Goal: Transaction & Acquisition: Obtain resource

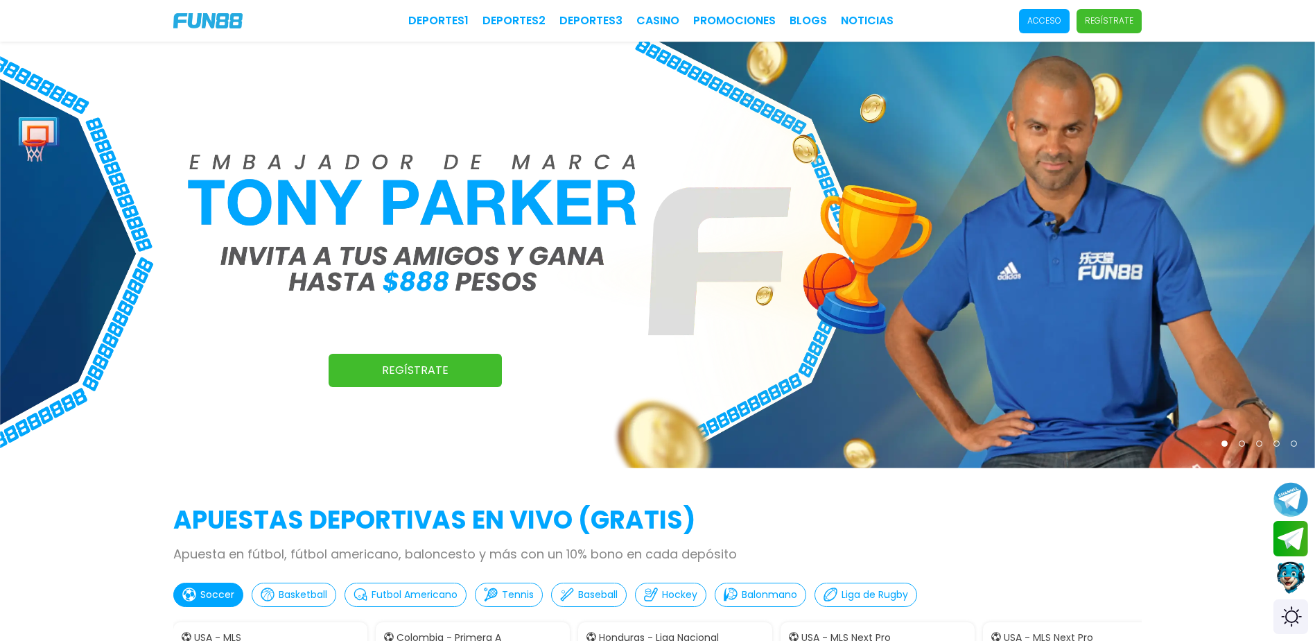
click at [1054, 15] on p "Acceso" at bounding box center [1045, 21] width 34 height 12
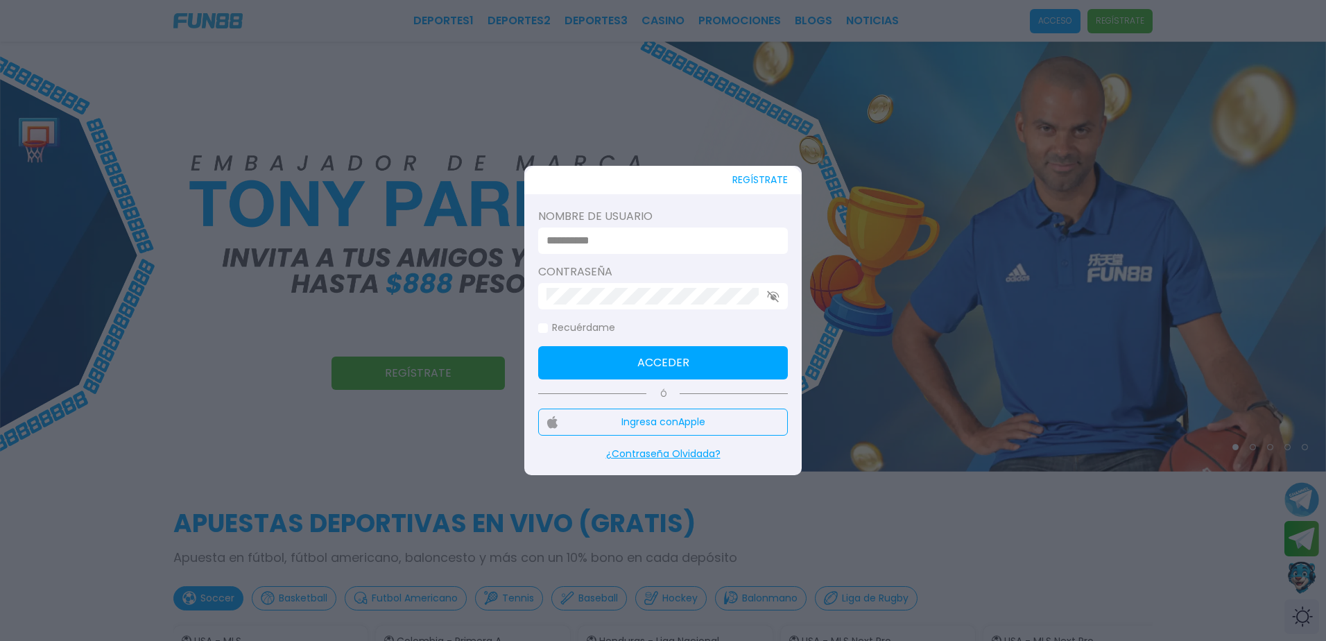
type input "**********"
click at [542, 331] on span at bounding box center [543, 328] width 10 height 10
click at [599, 362] on button "Acceder" at bounding box center [663, 362] width 250 height 33
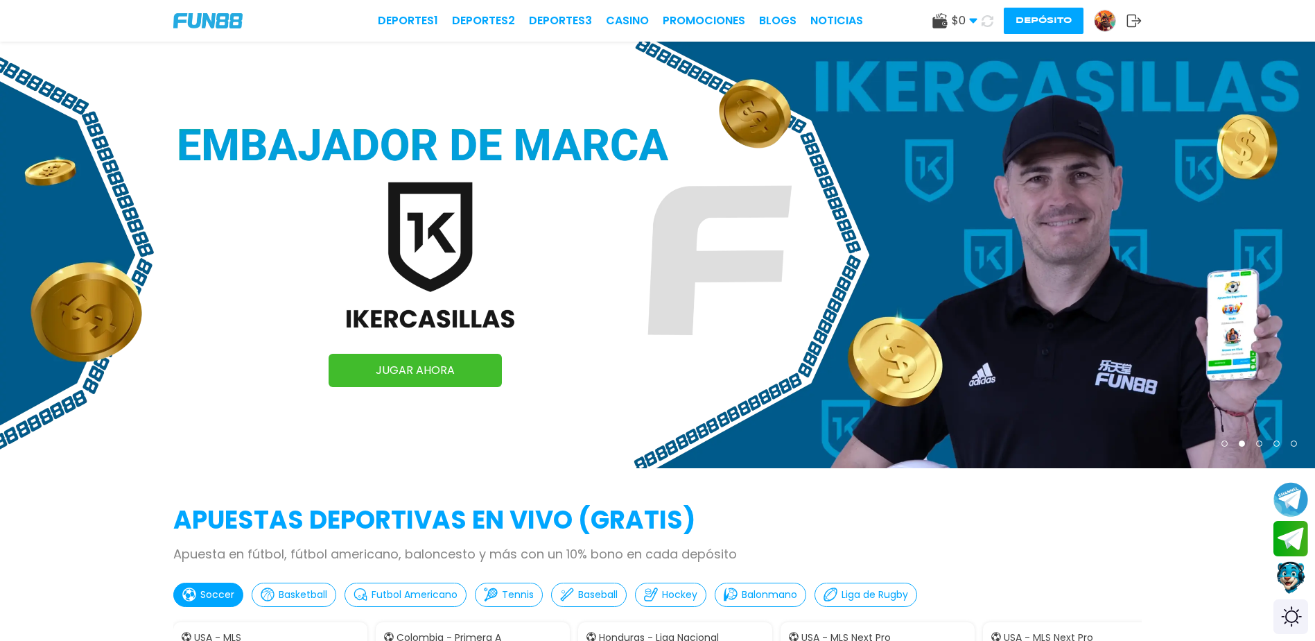
click at [1054, 29] on button "Depósito" at bounding box center [1044, 21] width 80 height 26
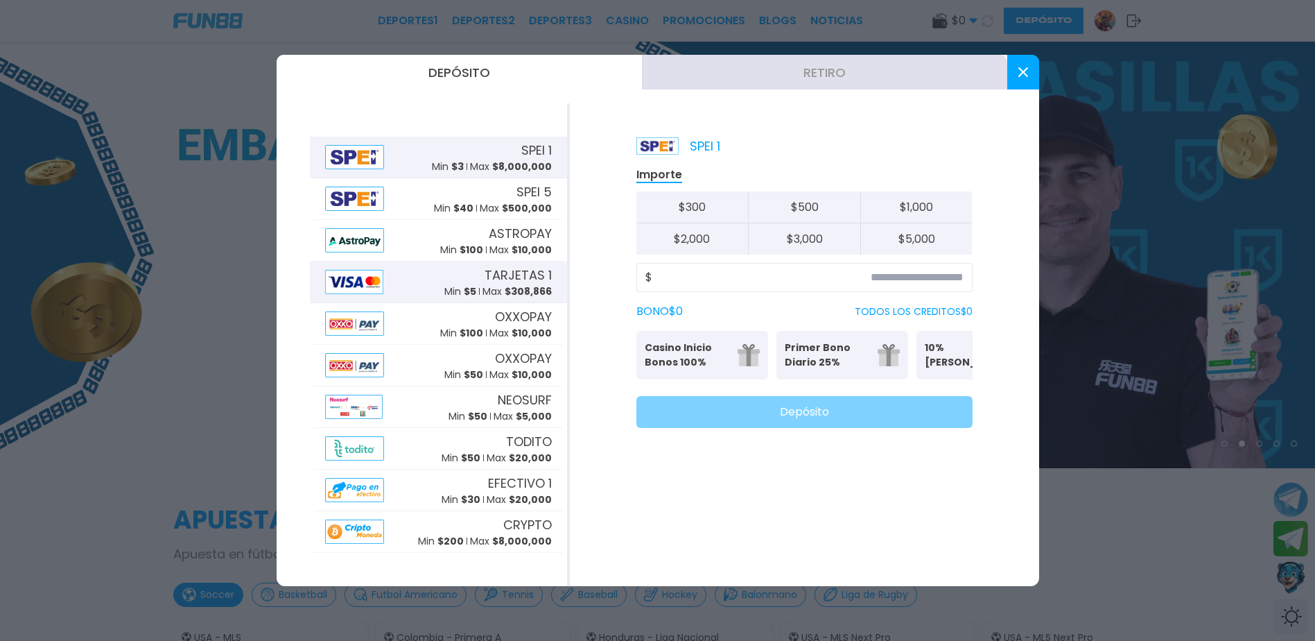
click at [470, 287] on span "$ 5" at bounding box center [470, 291] width 12 height 14
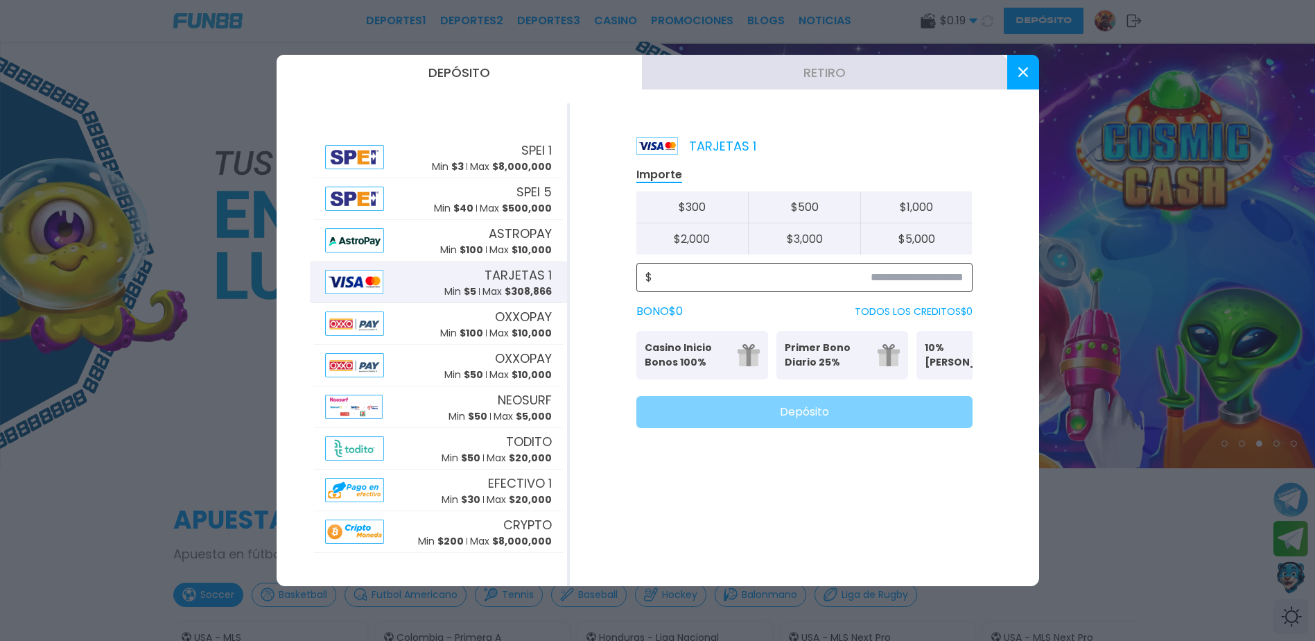
click at [924, 274] on input at bounding box center [807, 277] width 311 height 17
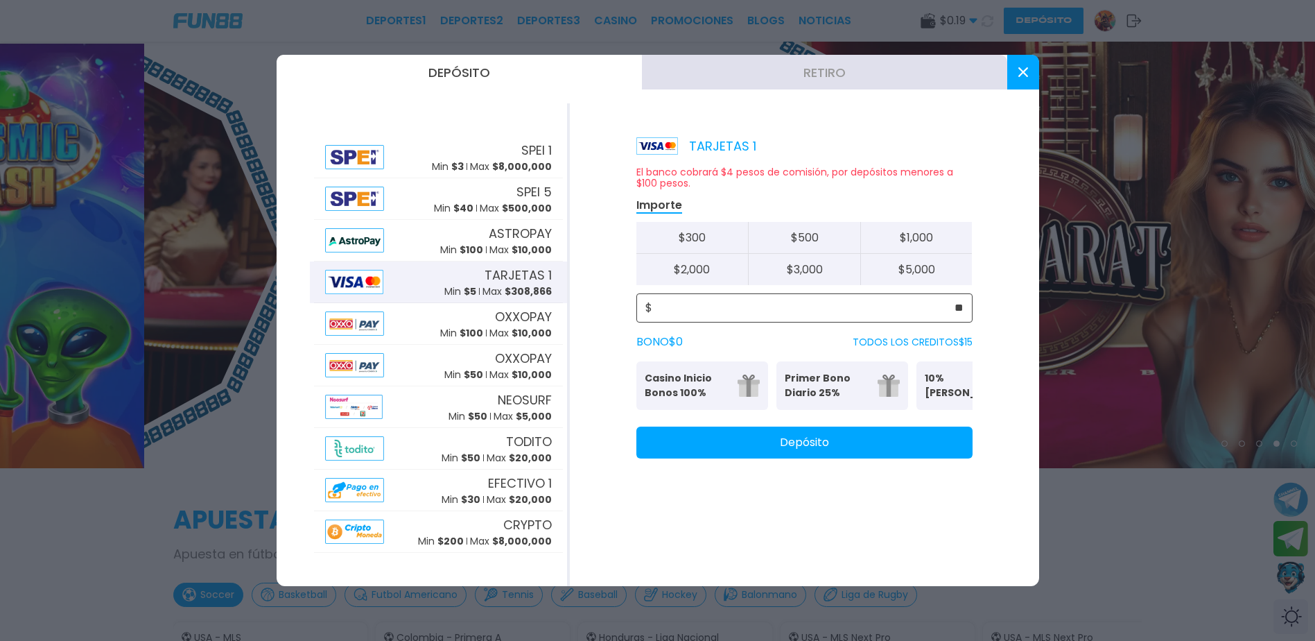
type input "**"
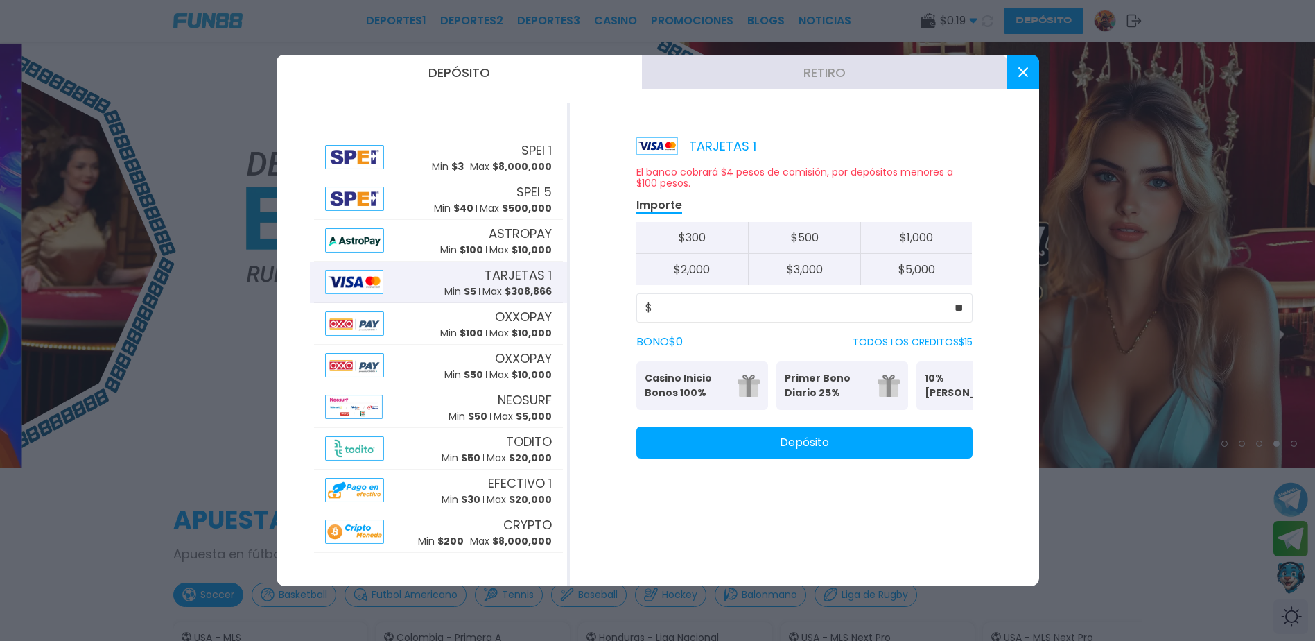
click at [815, 453] on button "Depósito" at bounding box center [805, 442] width 336 height 32
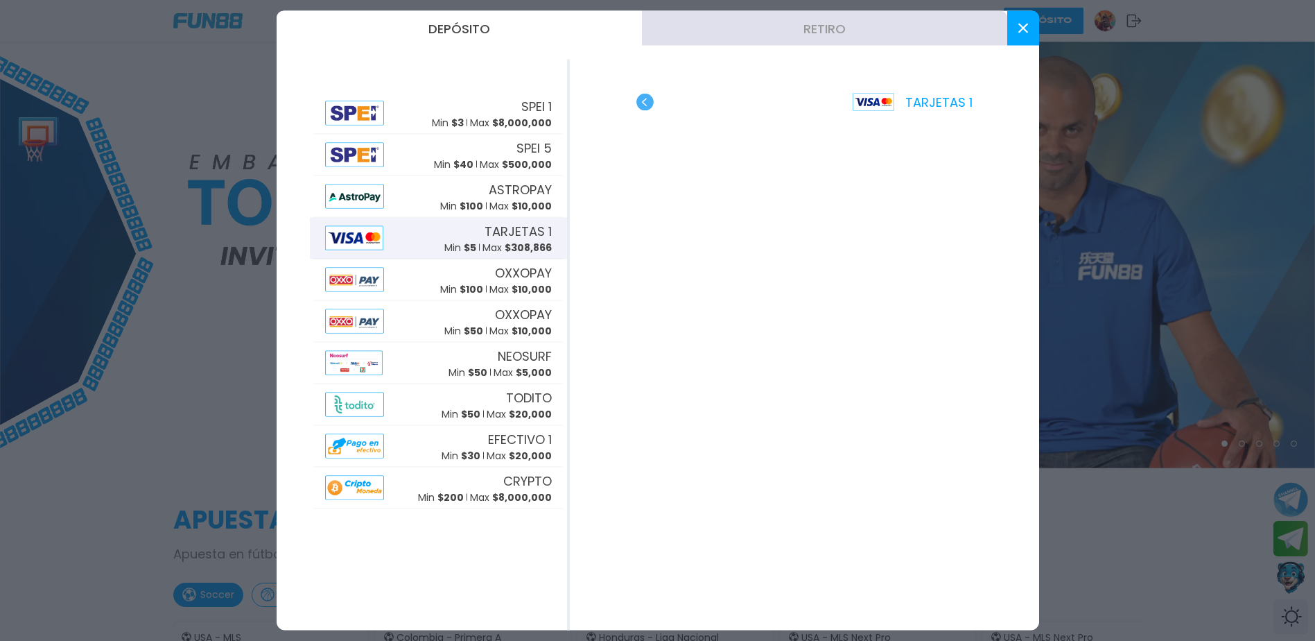
click at [1026, 31] on use at bounding box center [1023, 29] width 10 height 10
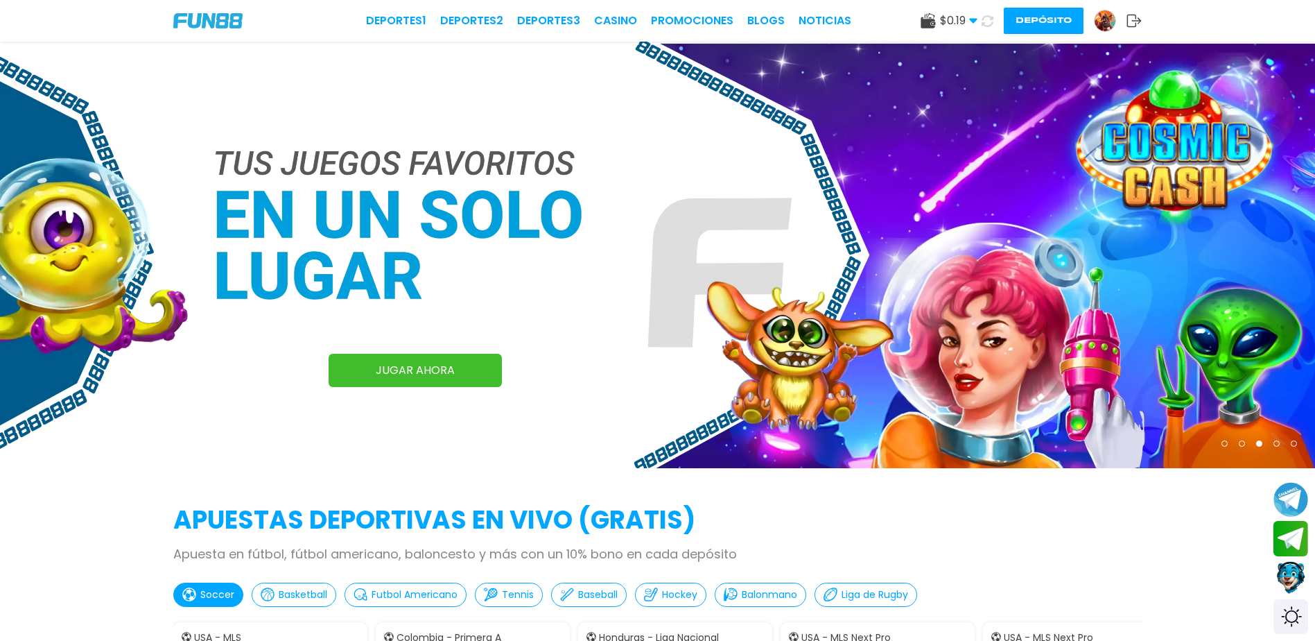
click at [1032, 24] on button "Depósito" at bounding box center [1044, 21] width 80 height 26
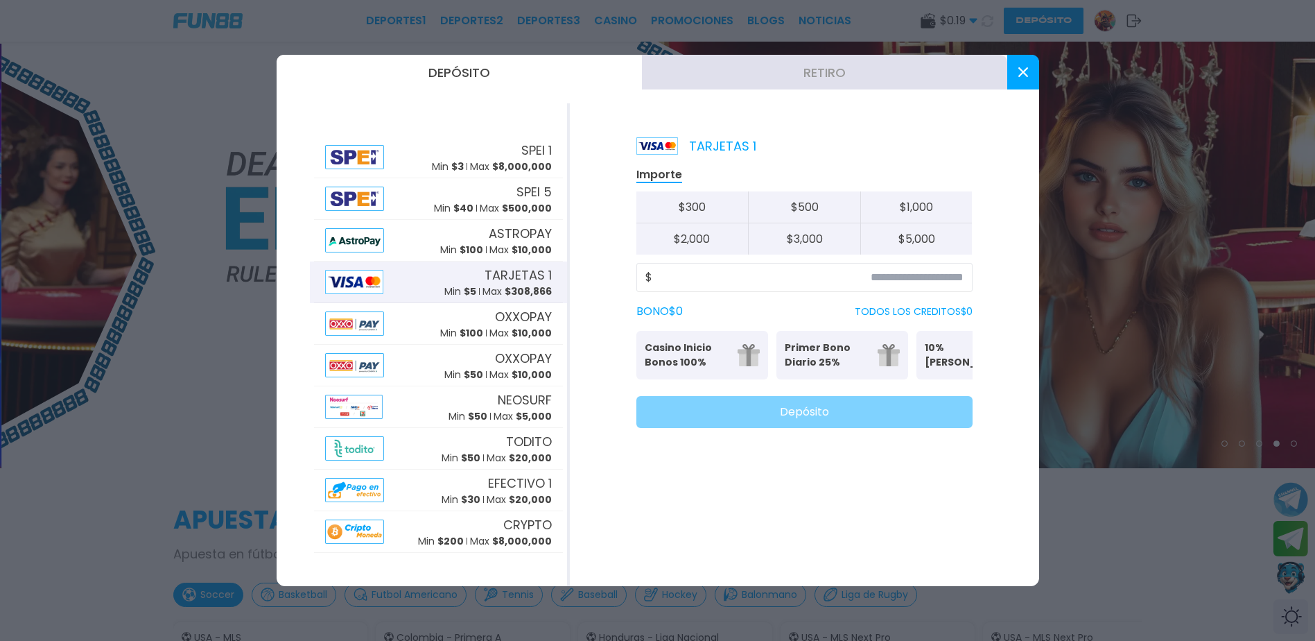
click at [451, 284] on p "Min $ 5" at bounding box center [460, 291] width 32 height 15
click at [933, 275] on input at bounding box center [807, 277] width 311 height 17
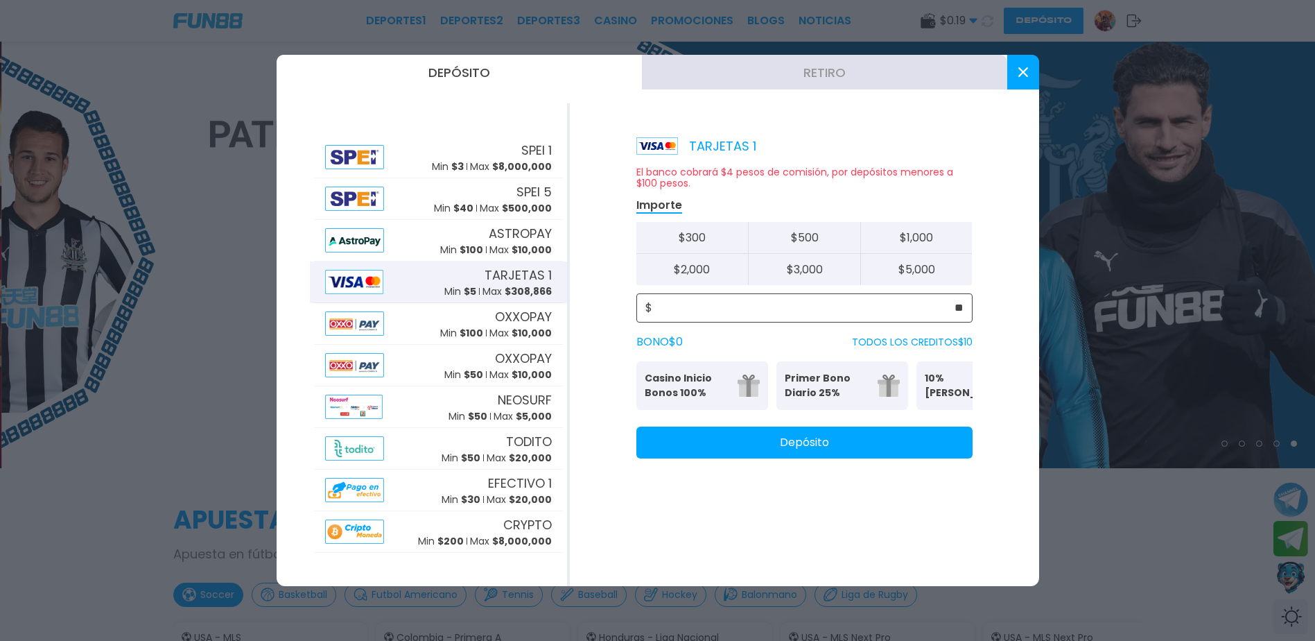
type input "**"
click at [828, 456] on button "Depósito" at bounding box center [805, 442] width 336 height 32
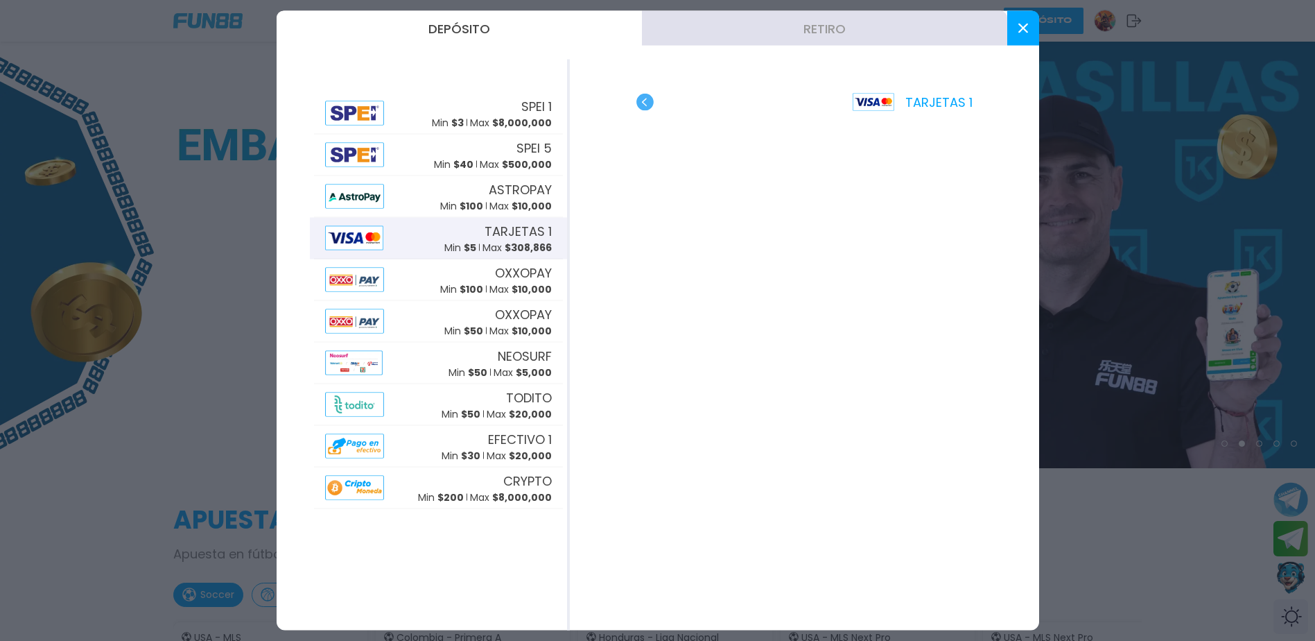
click at [1023, 33] on icon at bounding box center [1024, 29] width 10 height 10
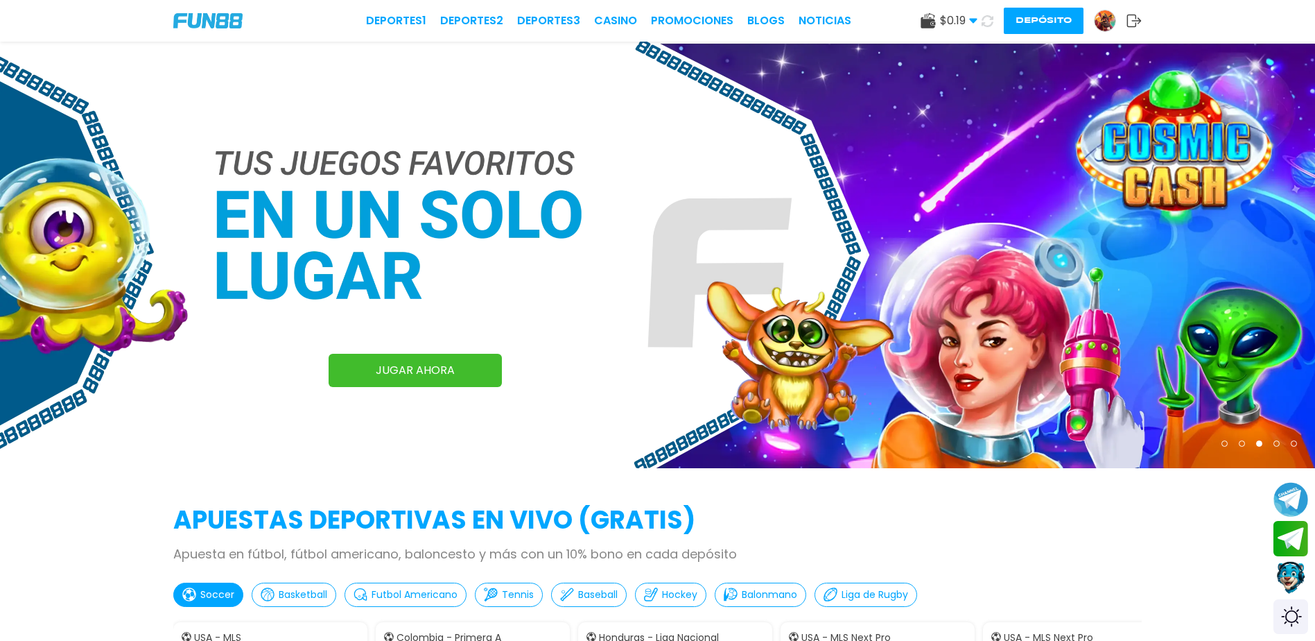
click at [1041, 19] on button "Depósito" at bounding box center [1044, 21] width 80 height 26
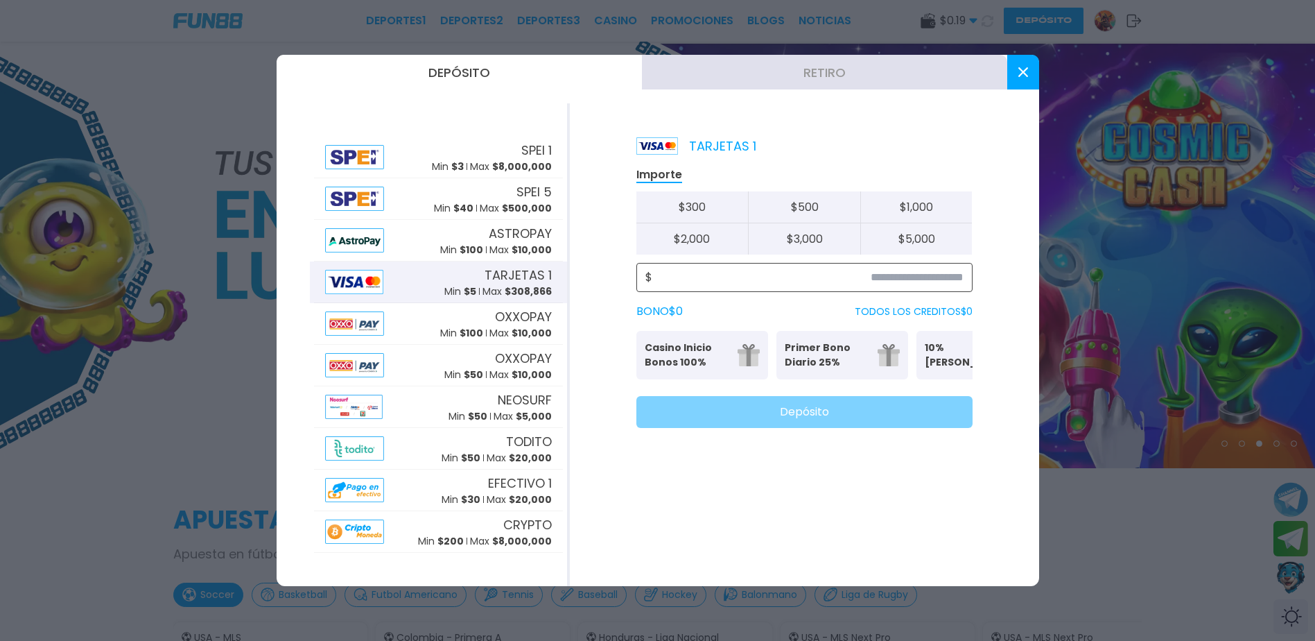
click at [925, 278] on input at bounding box center [807, 277] width 311 height 17
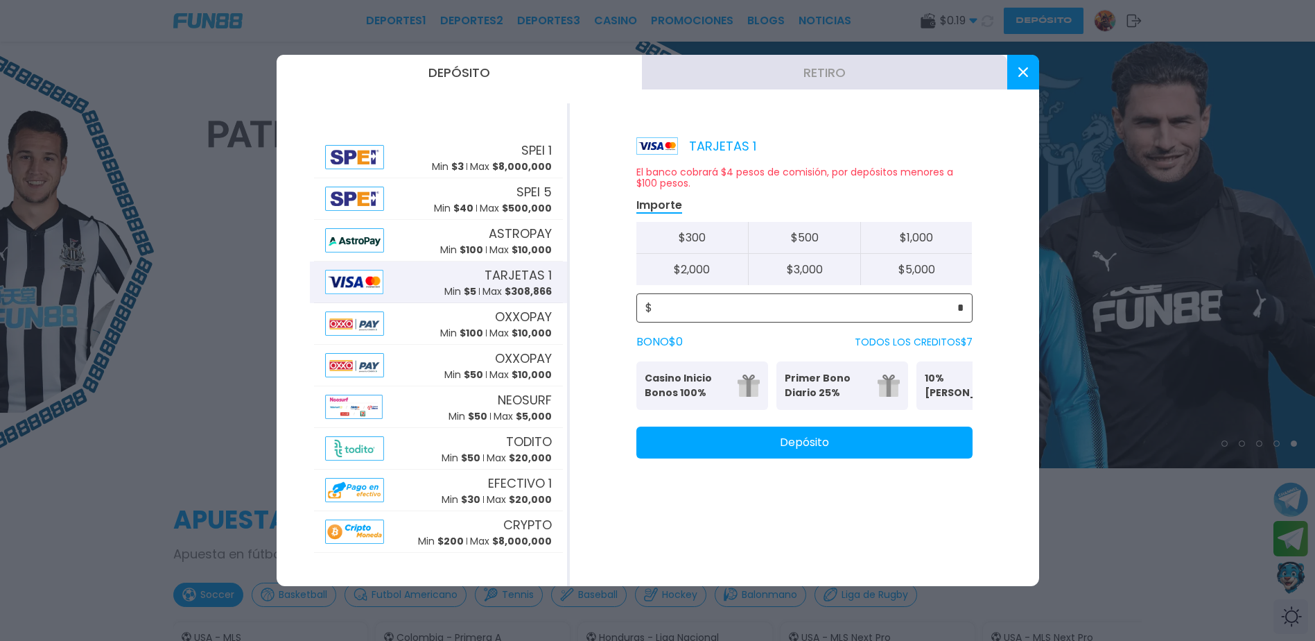
type input "*"
click at [785, 454] on button "Depósito" at bounding box center [805, 442] width 336 height 32
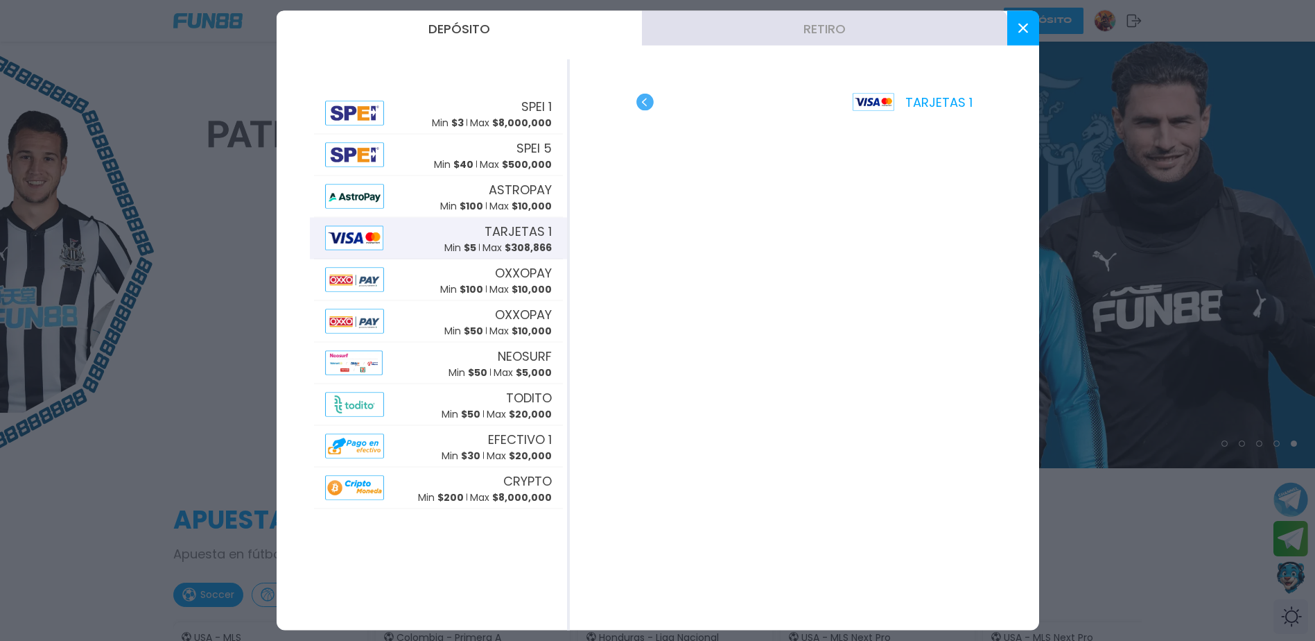
click at [1026, 31] on use at bounding box center [1023, 29] width 10 height 10
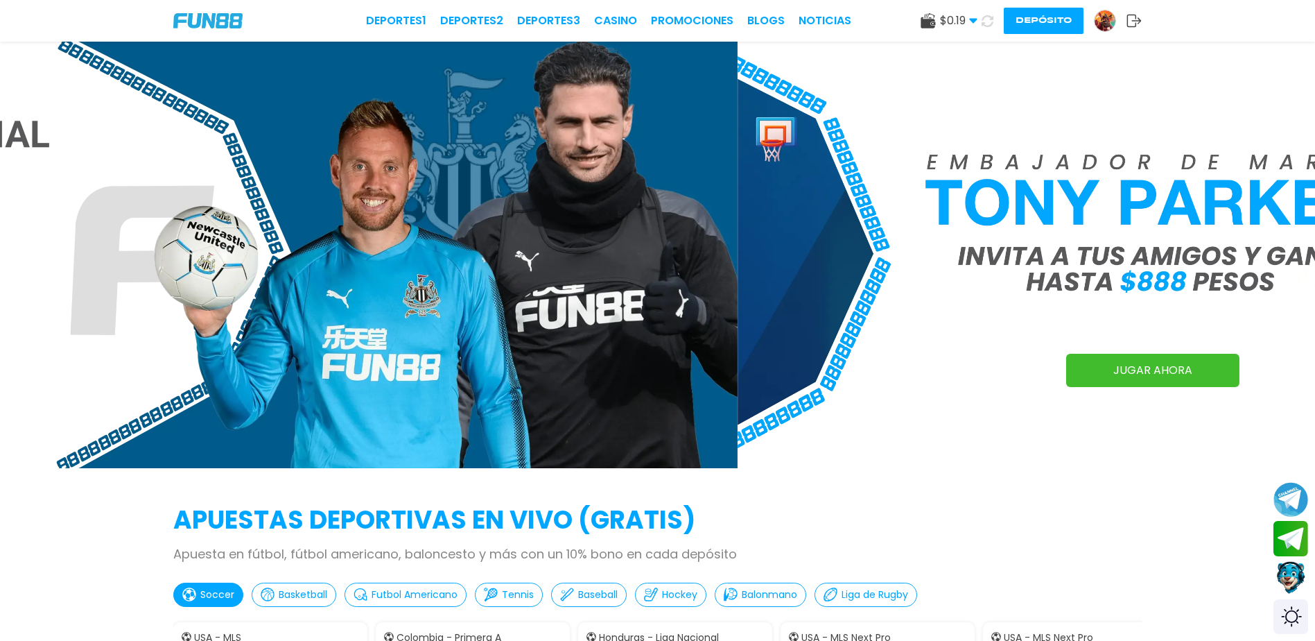
click at [1048, 28] on button "Depósito" at bounding box center [1044, 21] width 80 height 26
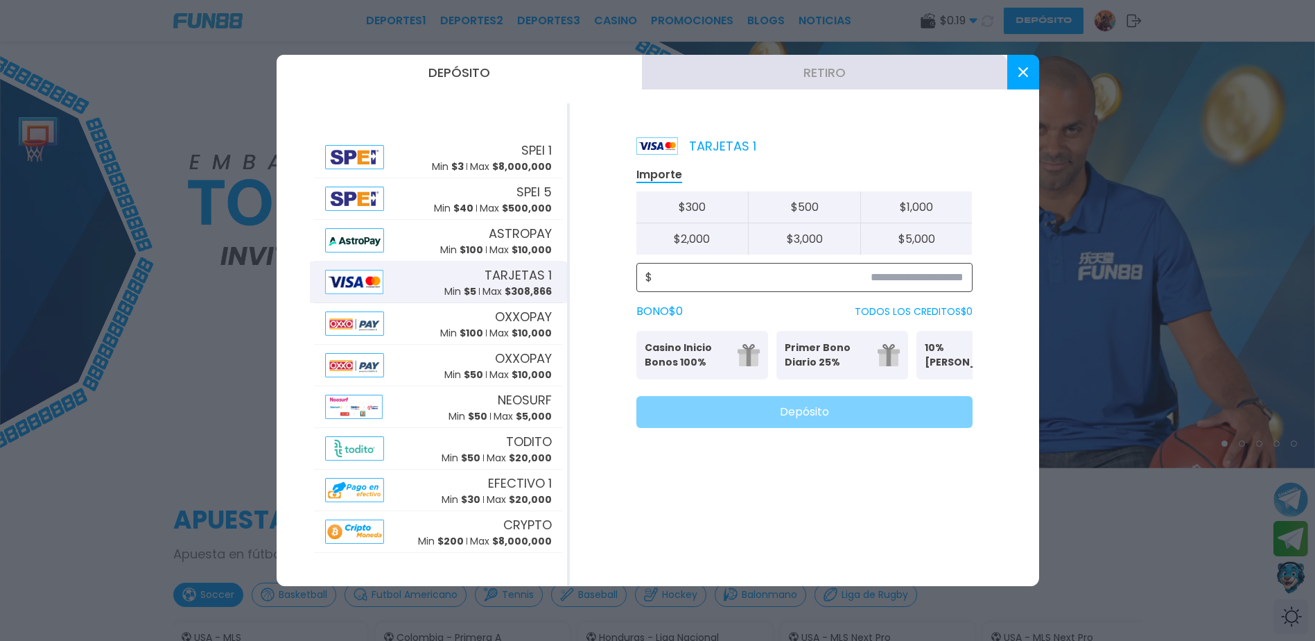
click at [792, 282] on input at bounding box center [807, 277] width 311 height 17
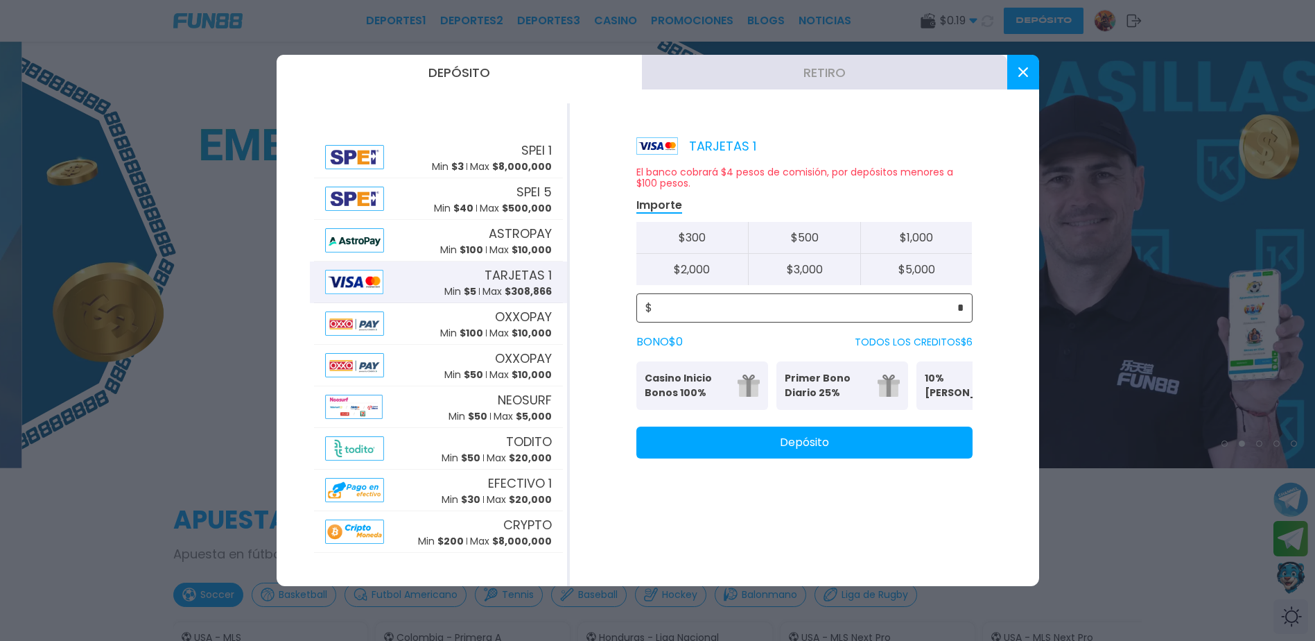
type input "*"
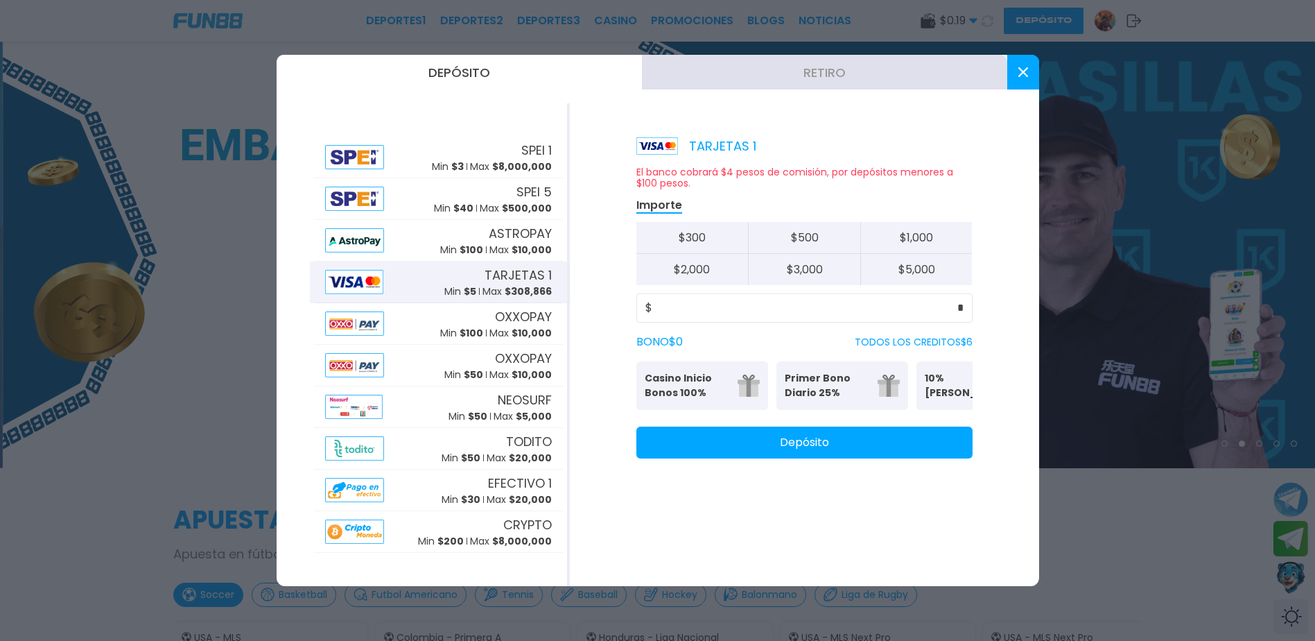
click at [748, 449] on button "Depósito" at bounding box center [805, 442] width 336 height 32
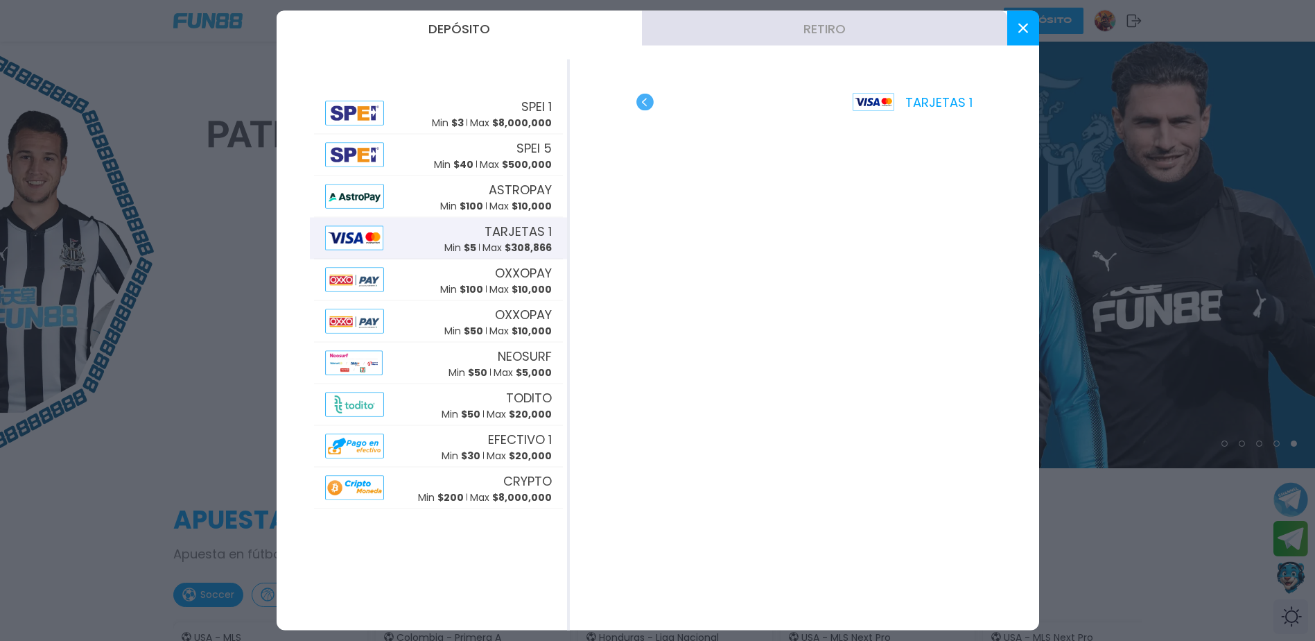
click at [1028, 24] on use at bounding box center [1023, 29] width 10 height 10
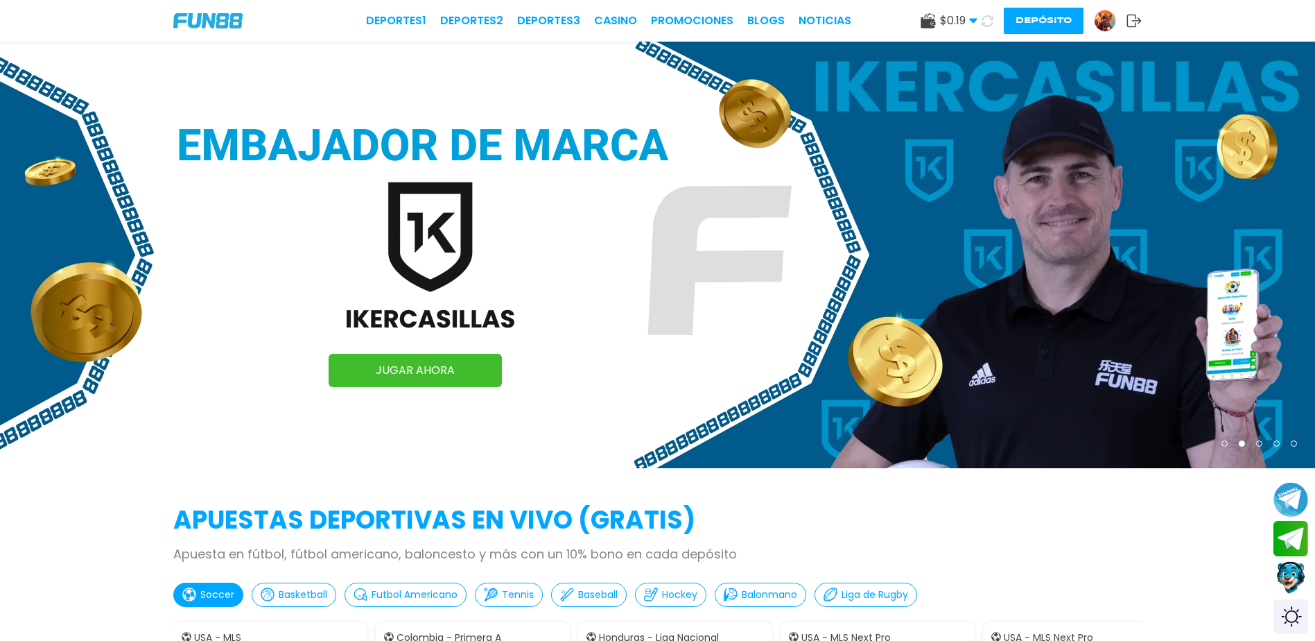
click at [987, 23] on icon at bounding box center [987, 21] width 12 height 12
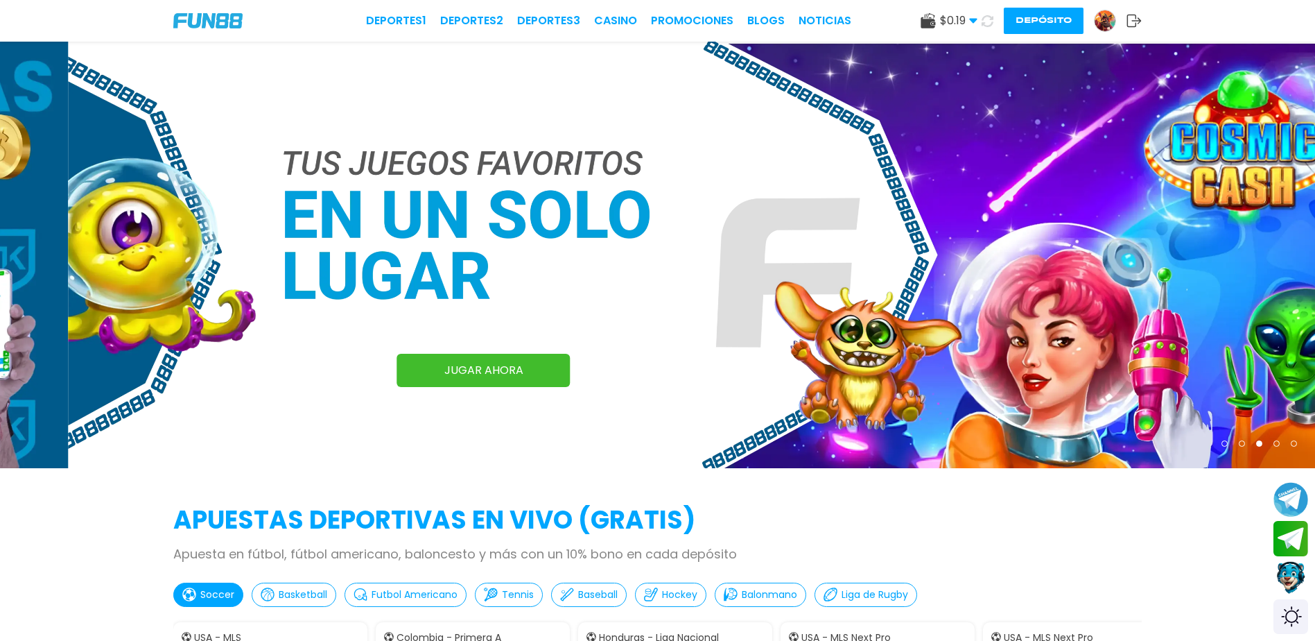
click at [1102, 17] on img at bounding box center [1105, 20] width 21 height 21
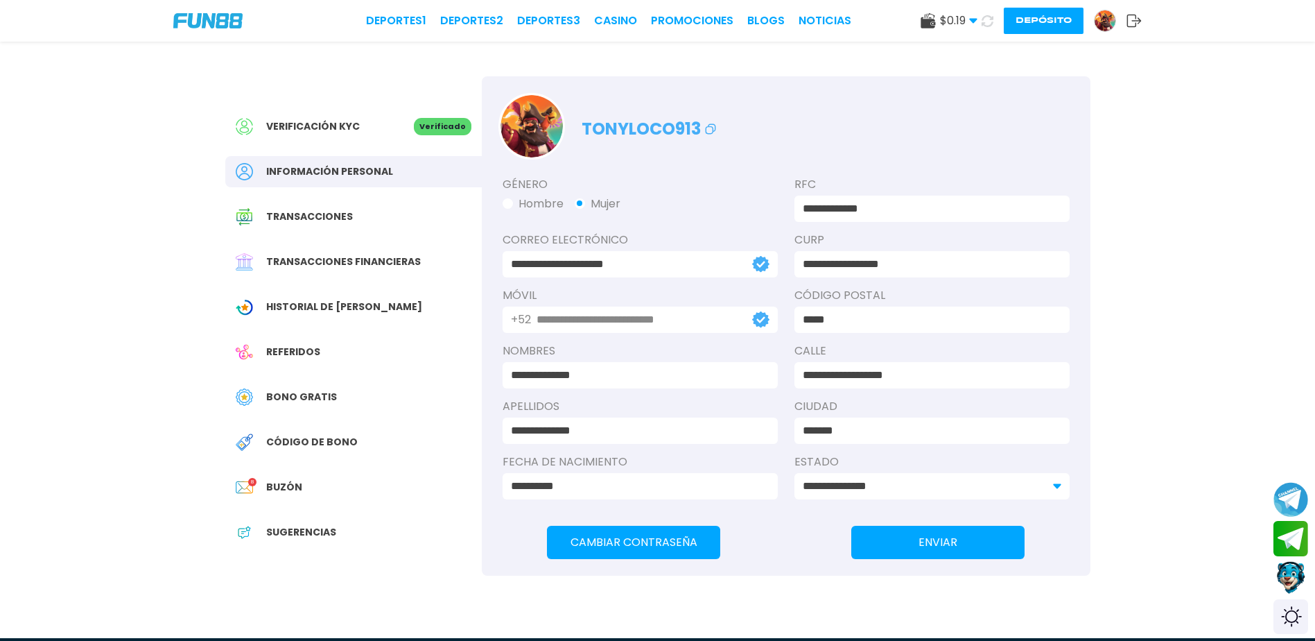
click at [304, 397] on span "Bono Gratis" at bounding box center [301, 397] width 71 height 15
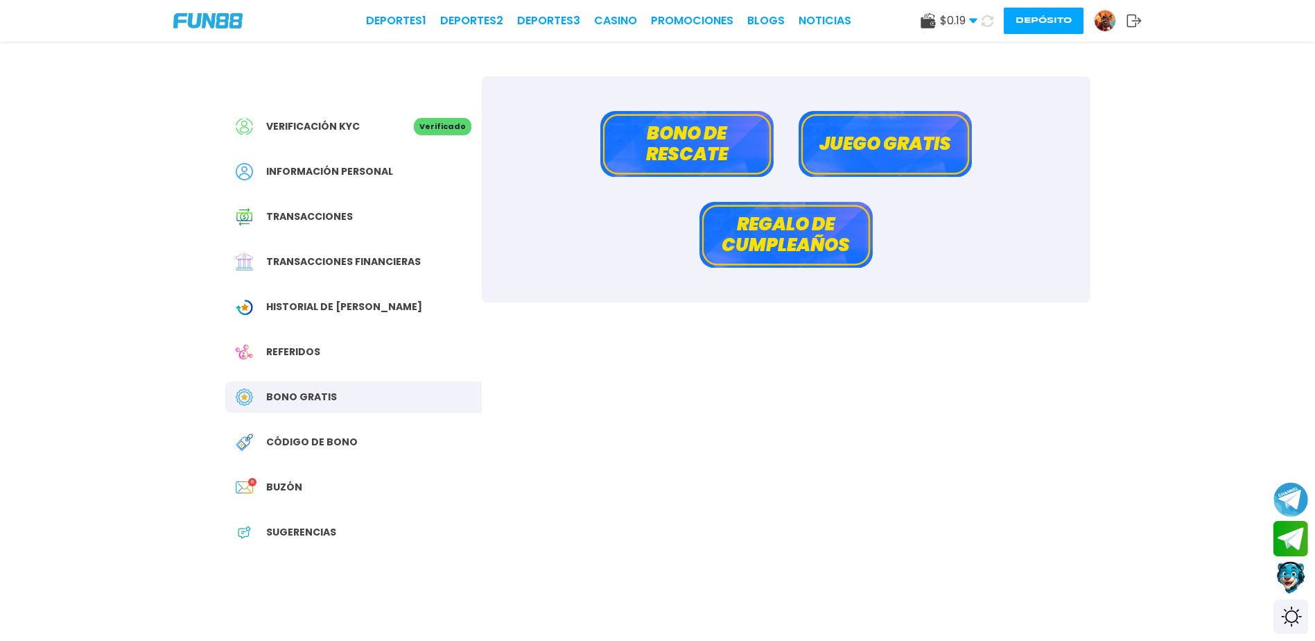
click at [684, 146] on button "Bono de rescate" at bounding box center [686, 144] width 173 height 66
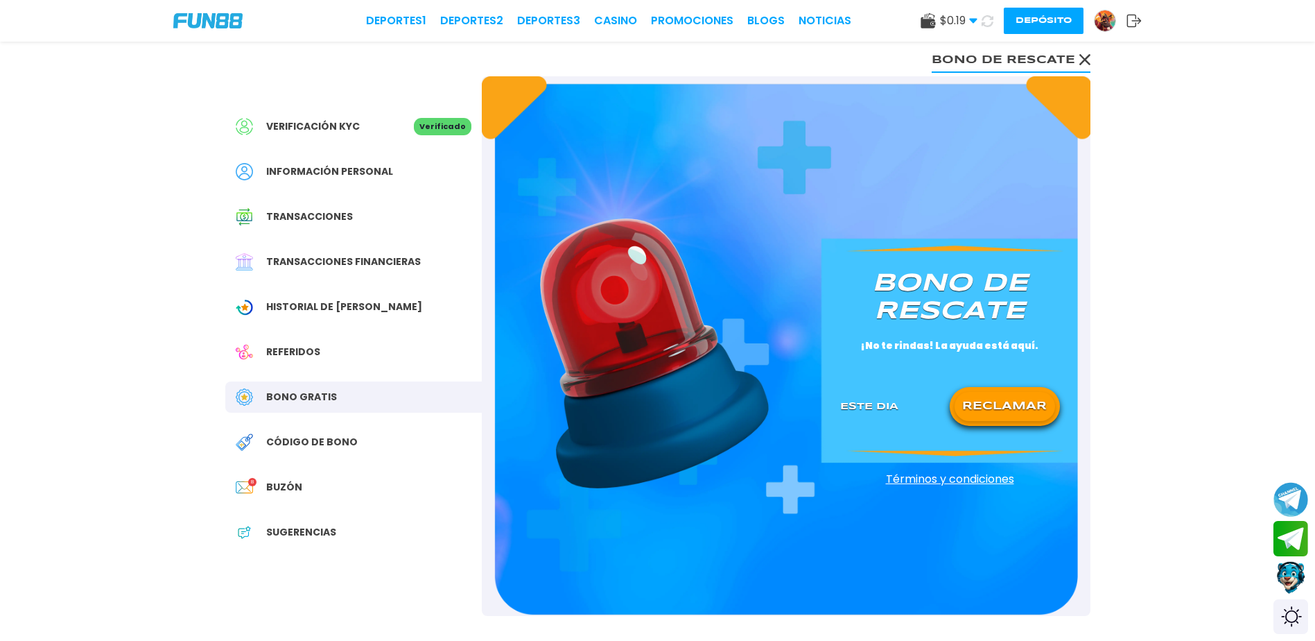
click at [979, 401] on button "RECLAMAR" at bounding box center [1005, 406] width 101 height 29
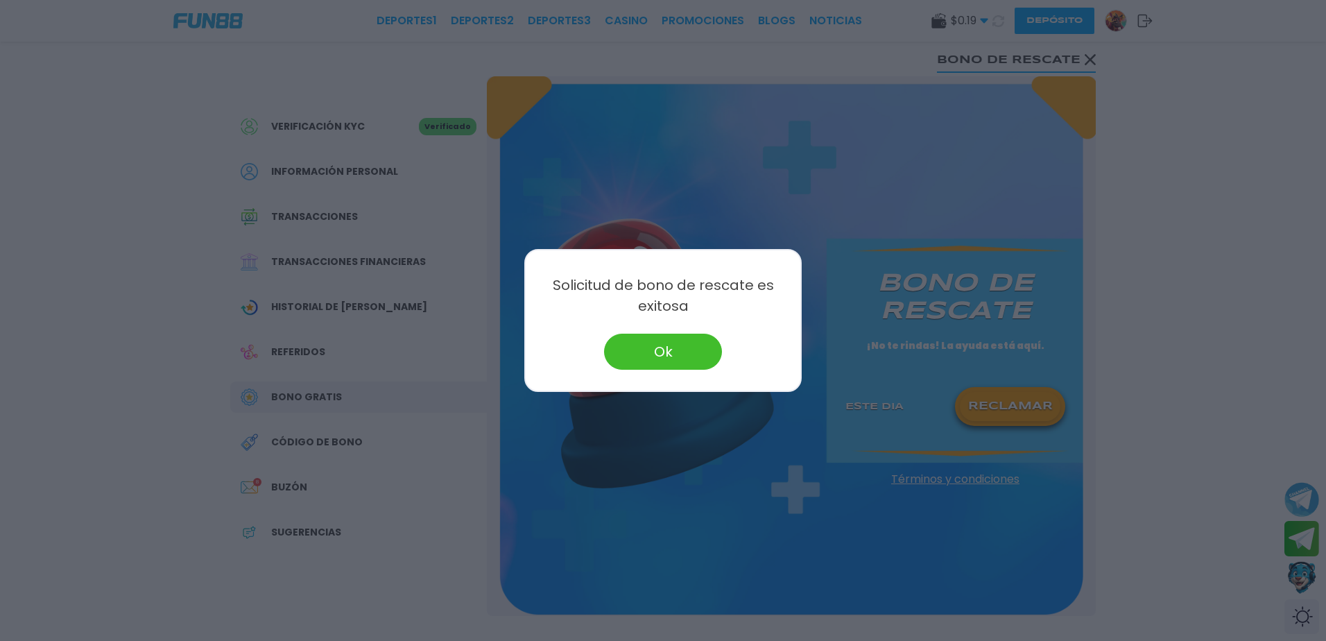
click at [653, 344] on button "Ok" at bounding box center [663, 352] width 118 height 36
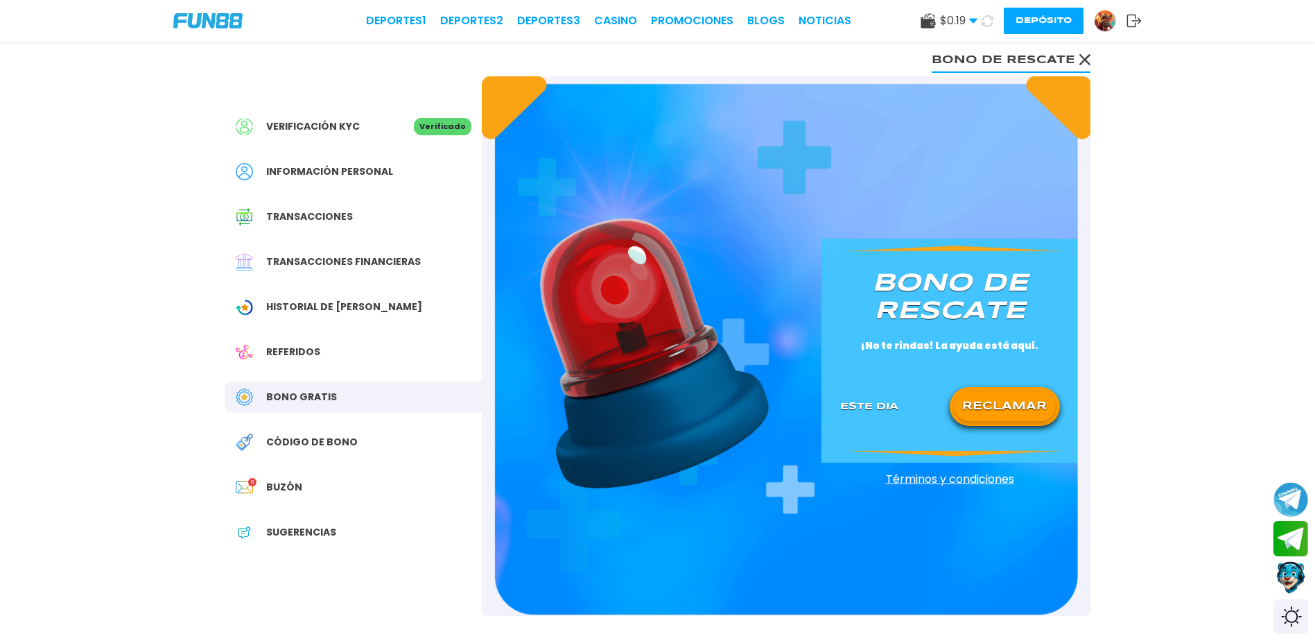
click at [986, 22] on icon at bounding box center [988, 21] width 12 height 12
click at [1136, 21] on use at bounding box center [1134, 21] width 15 height 12
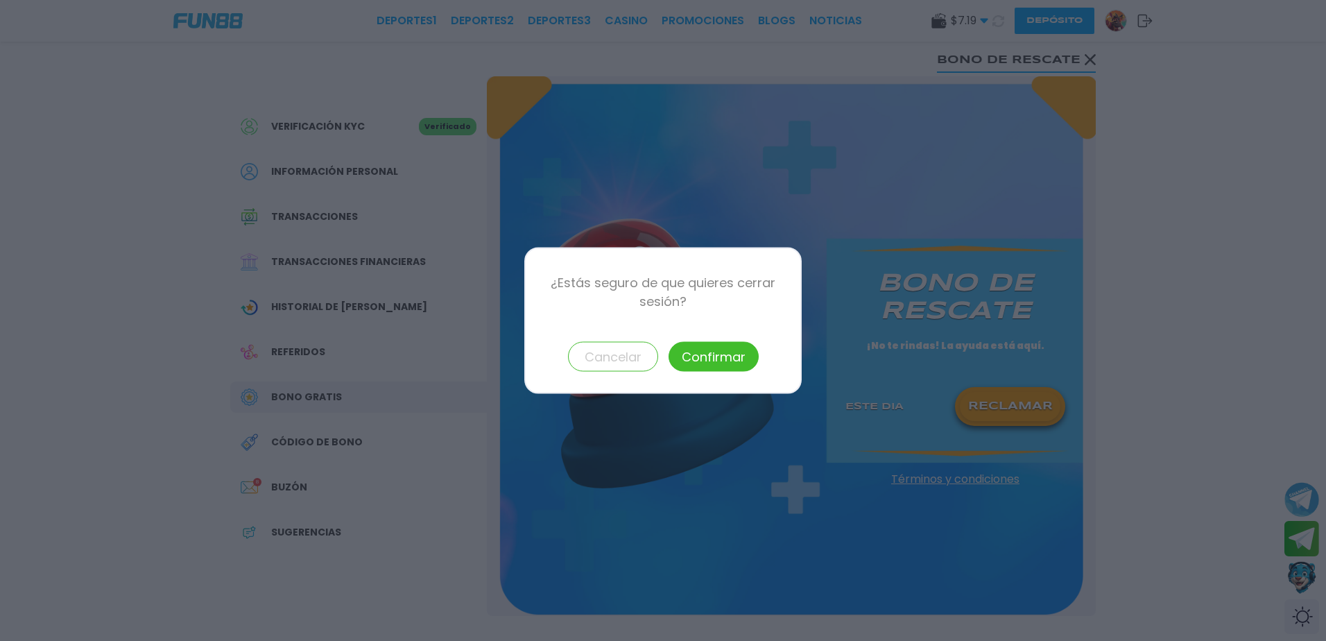
click at [733, 352] on button "Confirmar" at bounding box center [713, 357] width 90 height 30
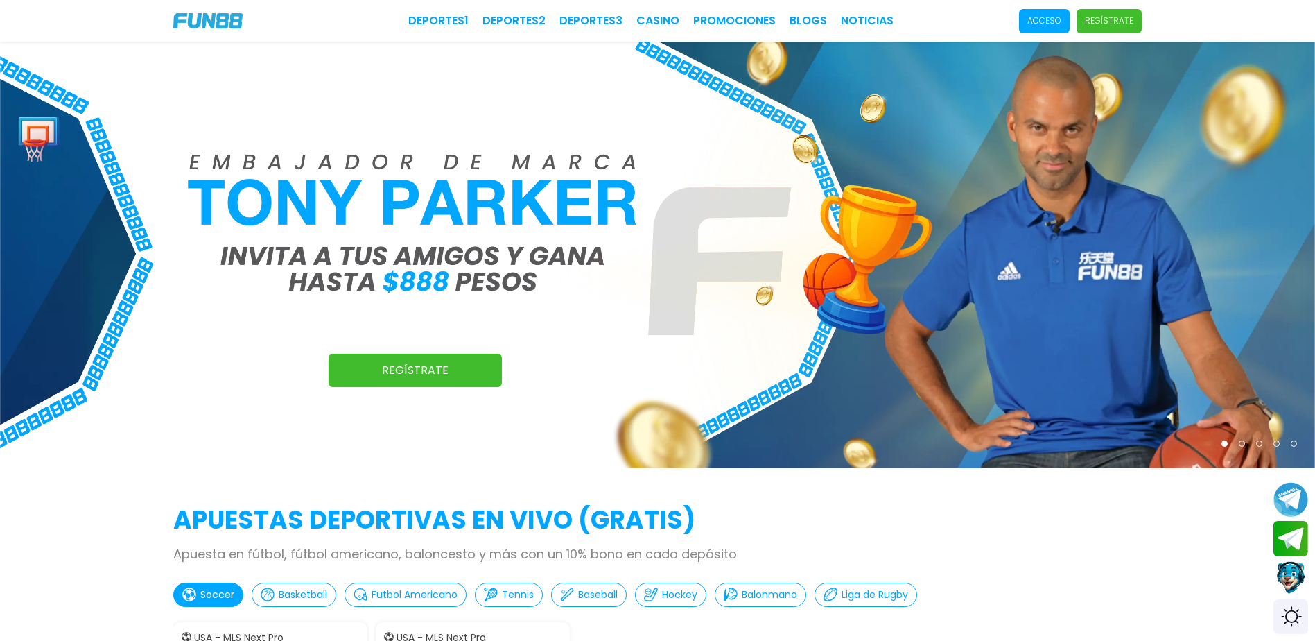
click at [1057, 21] on p "Acceso" at bounding box center [1045, 21] width 34 height 12
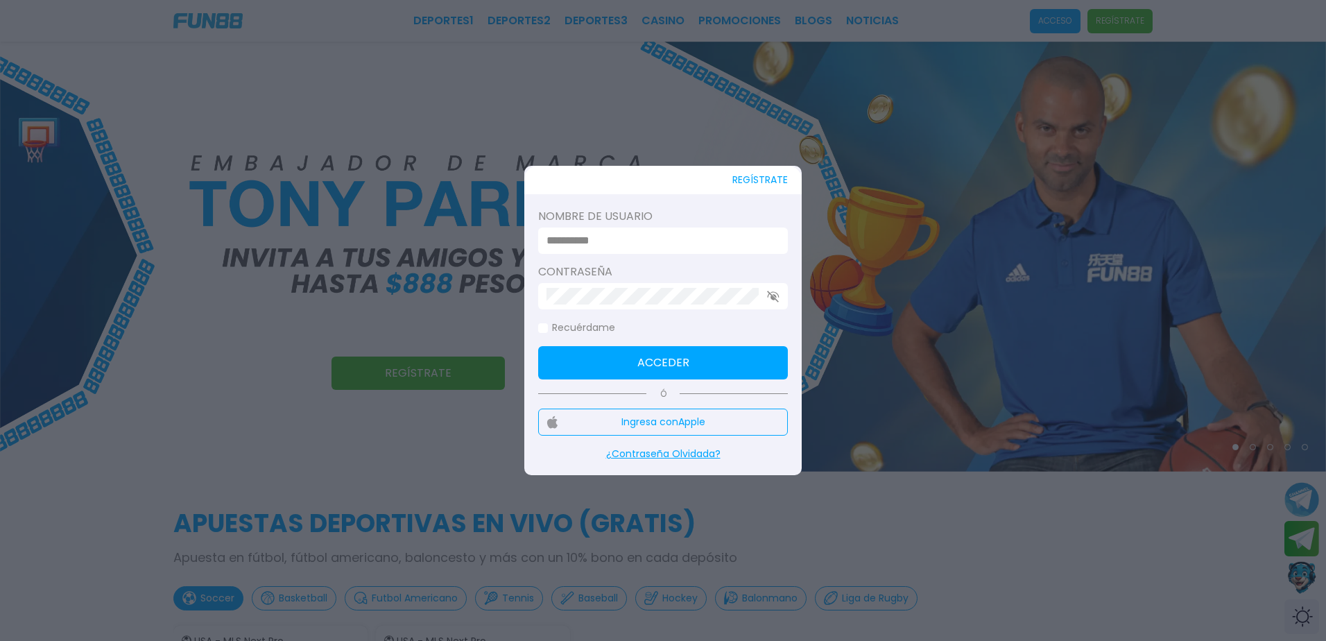
type input "**********"
click at [545, 327] on span at bounding box center [543, 328] width 10 height 10
click at [642, 354] on button "Acceder" at bounding box center [663, 362] width 250 height 33
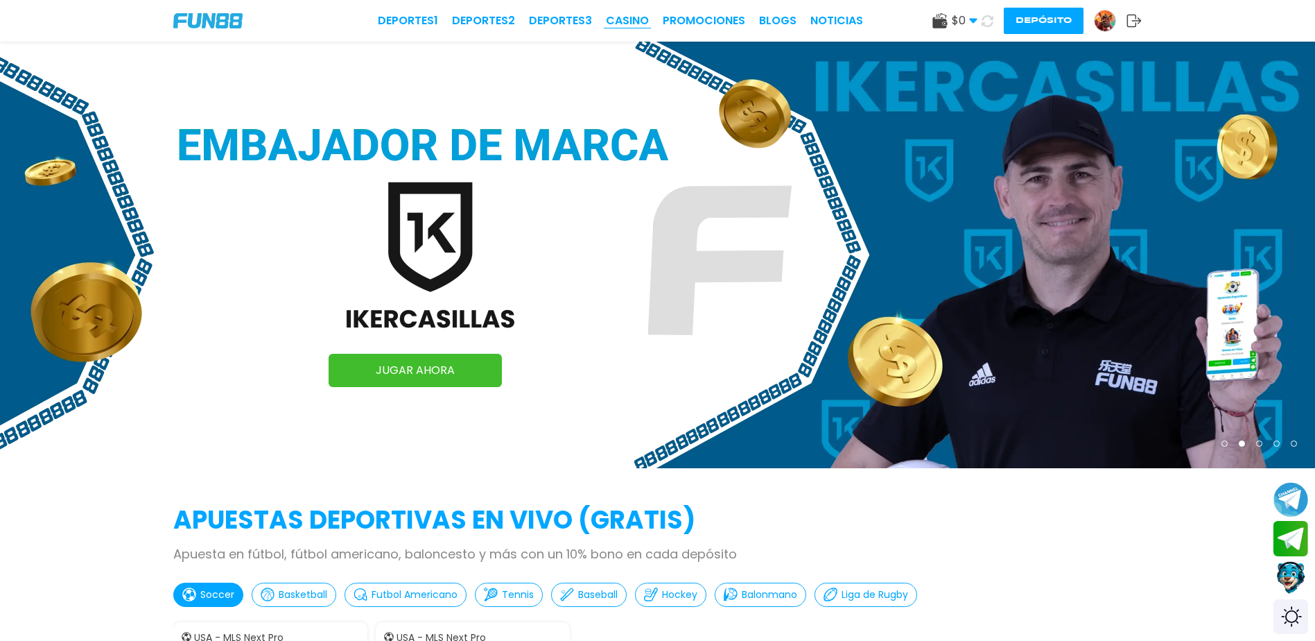
click at [625, 18] on link "CASINO" at bounding box center [627, 20] width 43 height 17
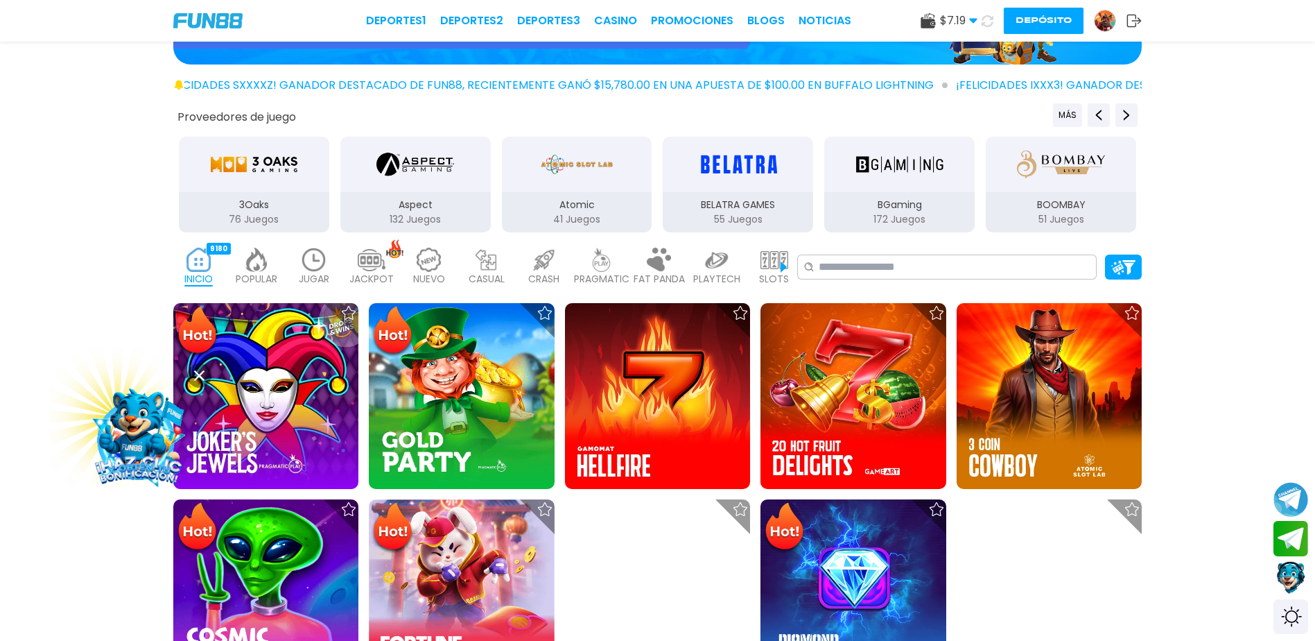
scroll to position [185, 0]
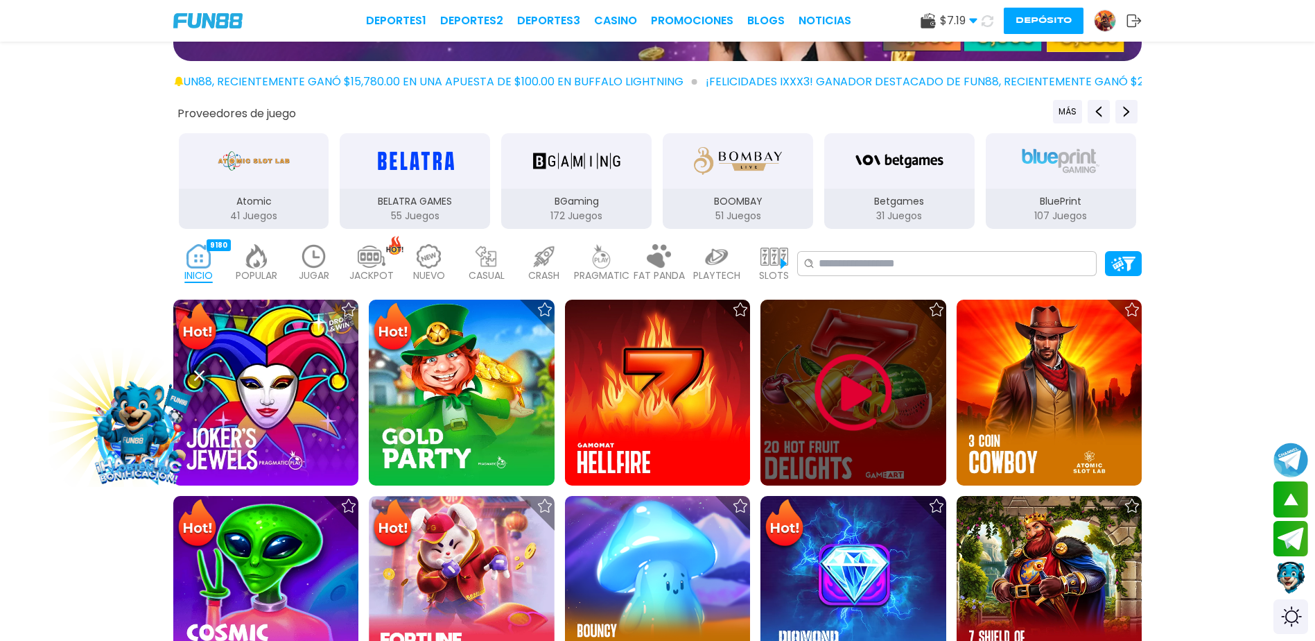
click at [850, 393] on img at bounding box center [853, 392] width 83 height 83
